Goal: Use online tool/utility: Utilize a website feature to perform a specific function

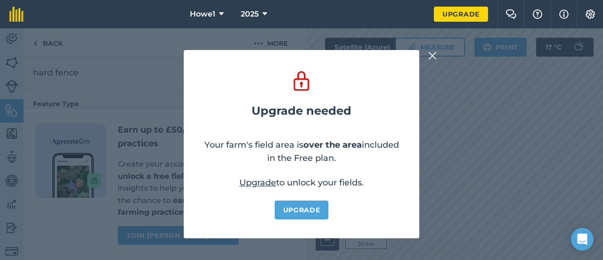
click at [431, 58] on img at bounding box center [433, 55] width 8 height 11
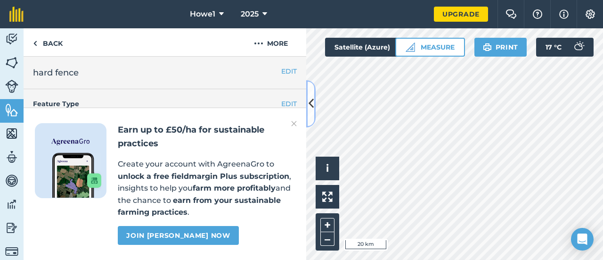
click at [310, 101] on icon at bounding box center [311, 103] width 5 height 17
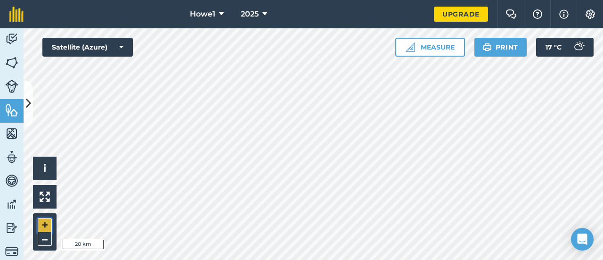
click at [48, 222] on button "+" at bounding box center [45, 225] width 14 height 14
click at [49, 225] on button "+" at bounding box center [45, 225] width 14 height 14
click at [50, 223] on button "+" at bounding box center [45, 225] width 14 height 14
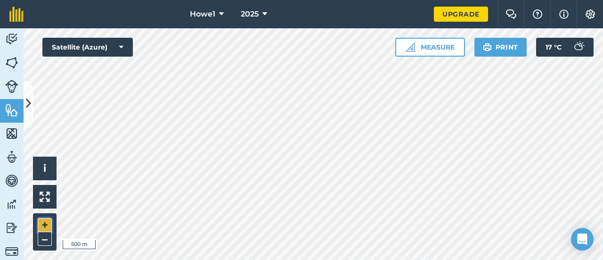
click at [42, 226] on button "+" at bounding box center [45, 225] width 14 height 14
click at [44, 226] on button "+" at bounding box center [45, 225] width 14 height 14
click at [429, 51] on button "Measure" at bounding box center [431, 47] width 70 height 19
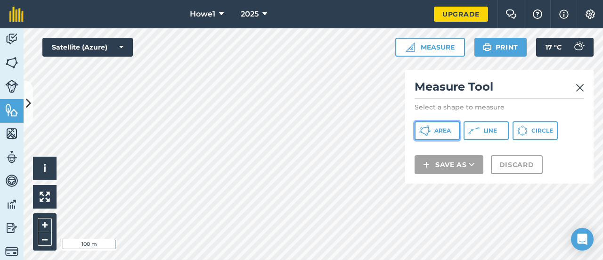
click at [447, 135] on button "Area" at bounding box center [437, 130] width 45 height 19
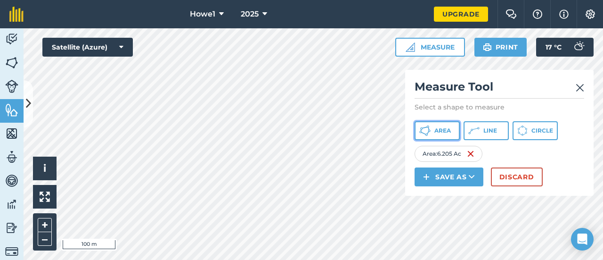
click at [440, 128] on span "Area" at bounding box center [443, 131] width 17 height 8
click at [446, 128] on span "Area" at bounding box center [443, 131] width 17 height 8
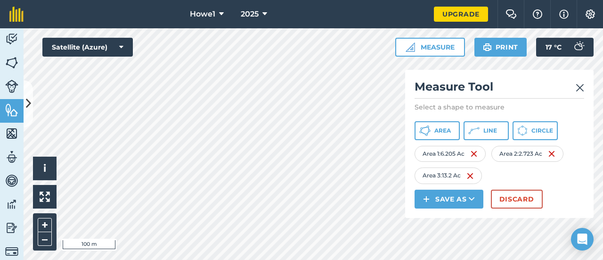
click at [237, 15] on div "Howe1 2025 Upgrade Farm Chat Help Info Settings Map printing is not available o…" at bounding box center [301, 130] width 603 height 260
